Goal: Check status

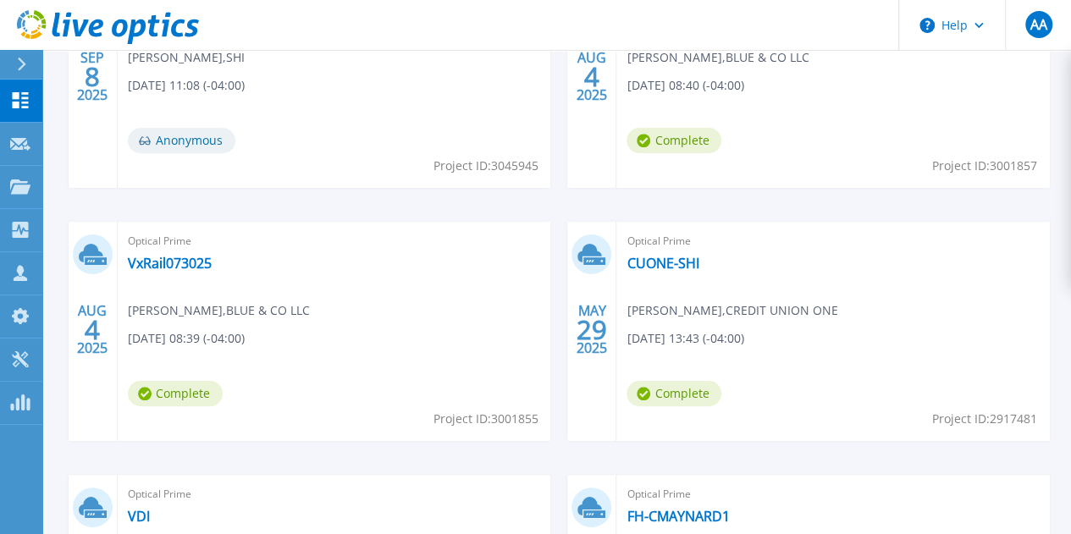
scroll to position [630, 0]
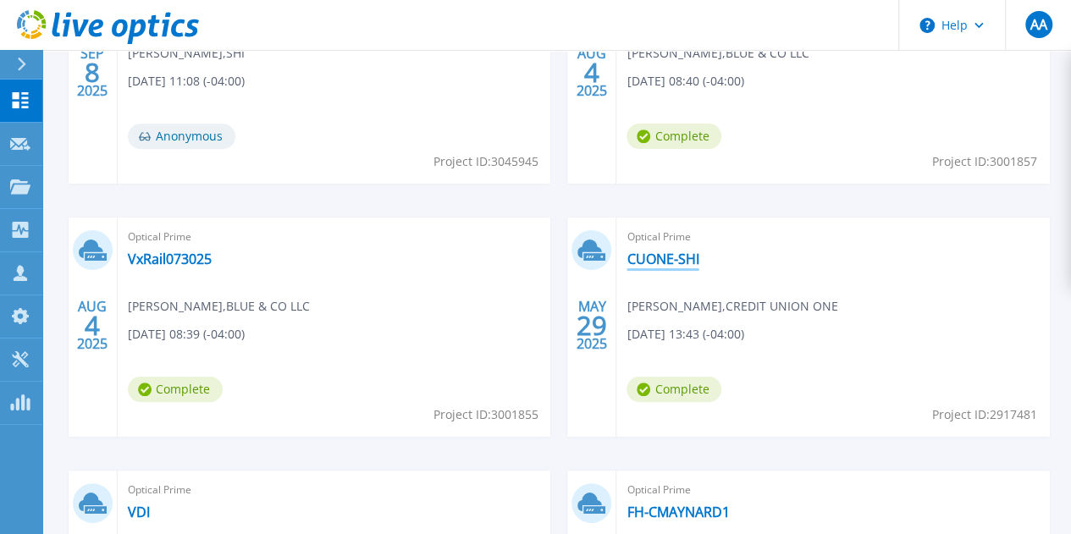
click at [627, 251] on link "CUONE-SHI" at bounding box center [663, 259] width 72 height 17
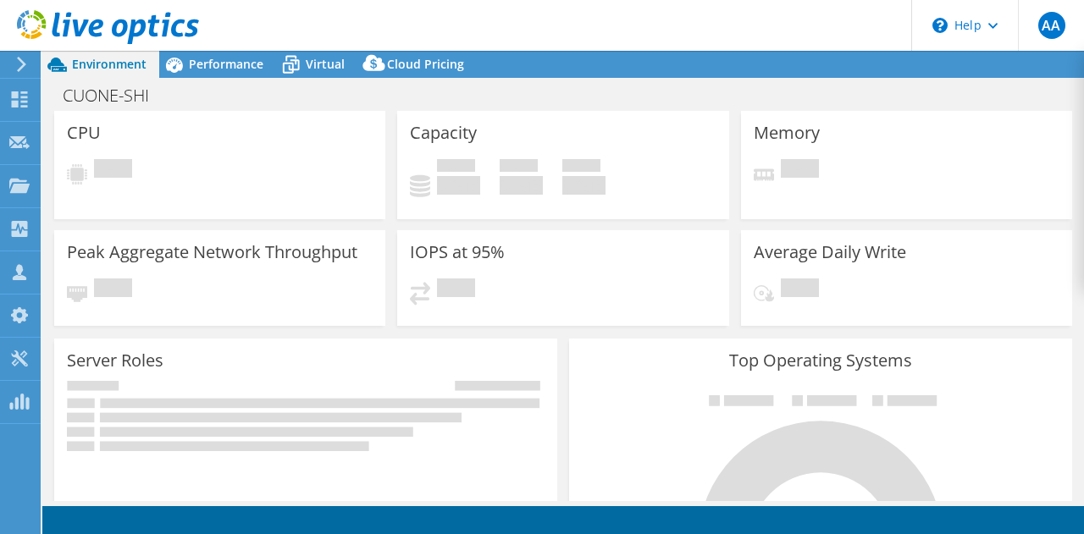
select select "USD"
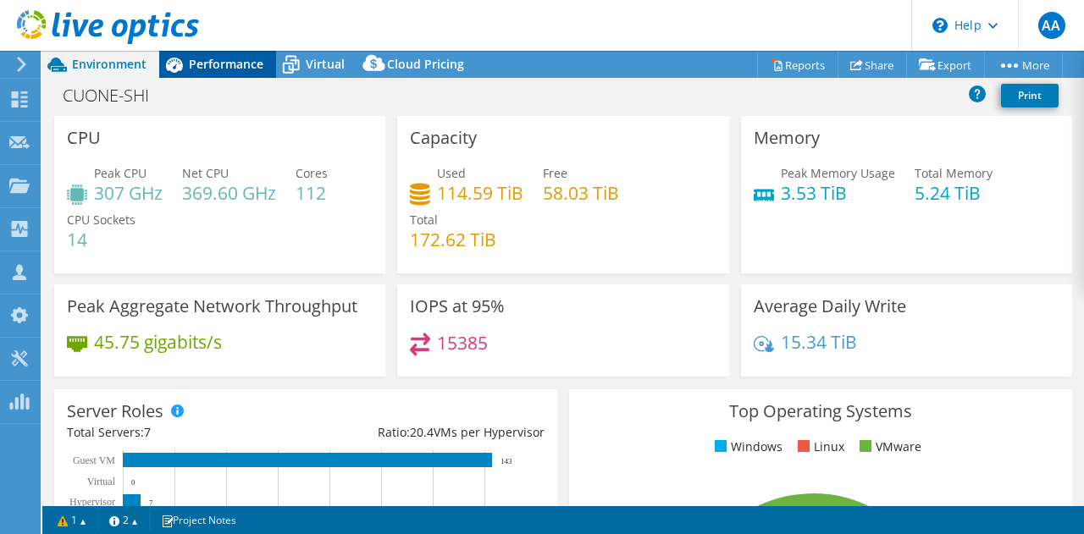
click at [217, 65] on span "Performance" at bounding box center [226, 64] width 75 height 16
